Goal: Task Accomplishment & Management: Use online tool/utility

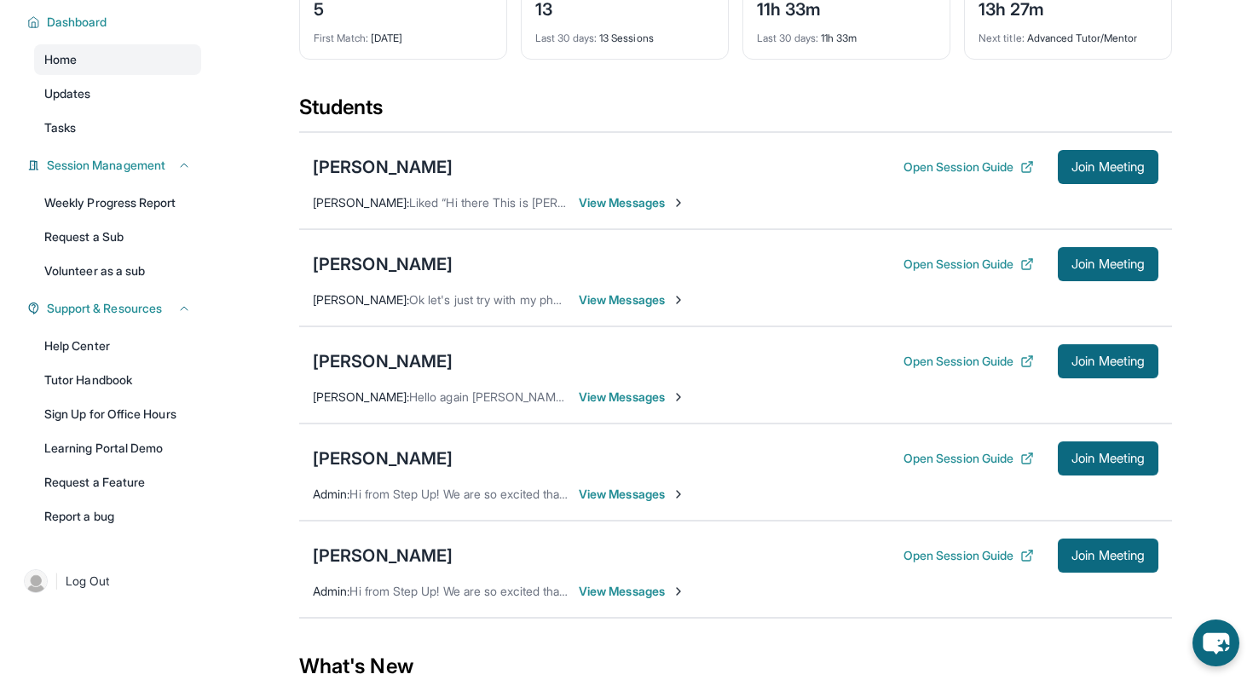
scroll to position [129, 0]
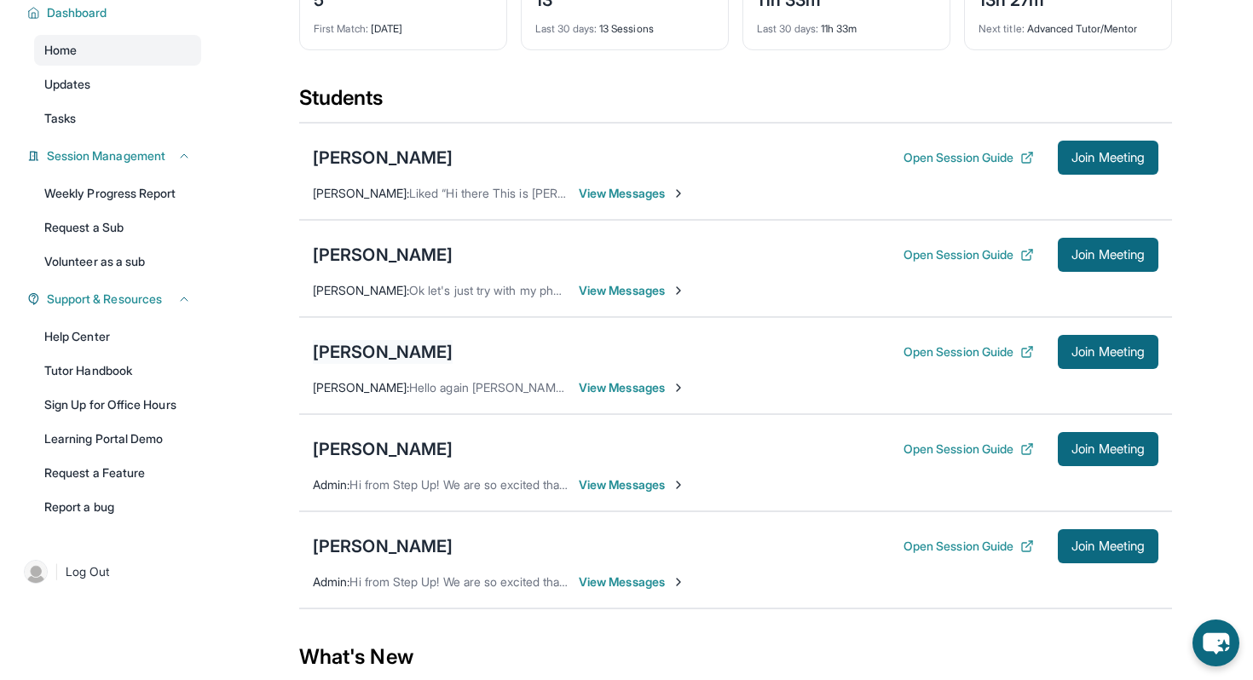
click at [396, 364] on div "[PERSON_NAME]" at bounding box center [383, 352] width 140 height 24
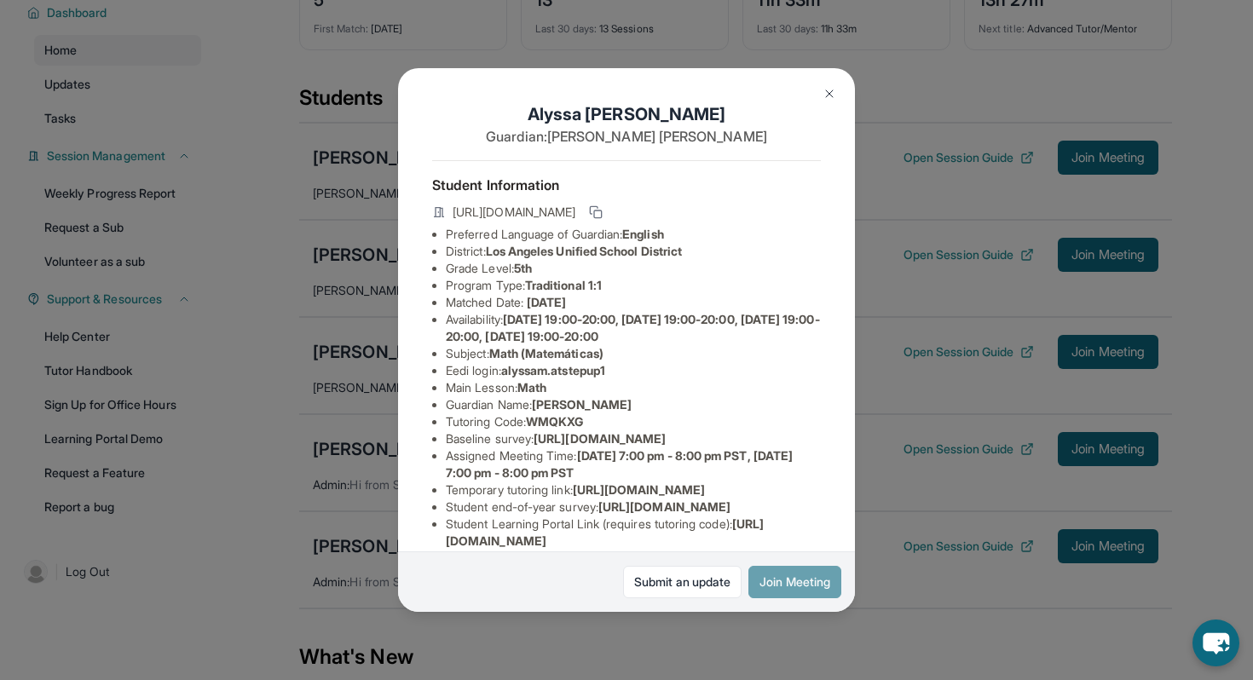
click at [781, 584] on button "Join Meeting" at bounding box center [794, 582] width 93 height 32
